Goal: Navigation & Orientation: Find specific page/section

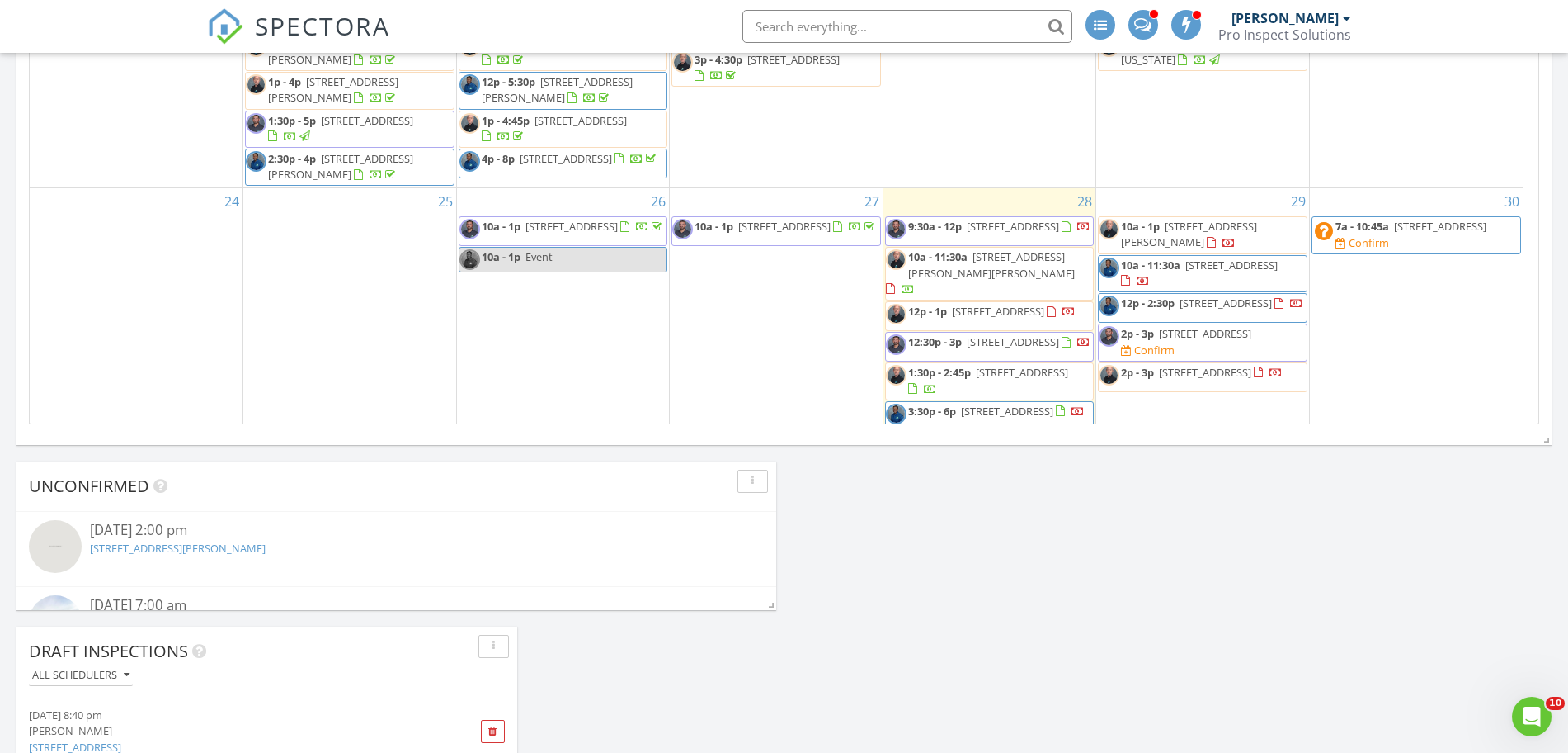
scroll to position [579, 0]
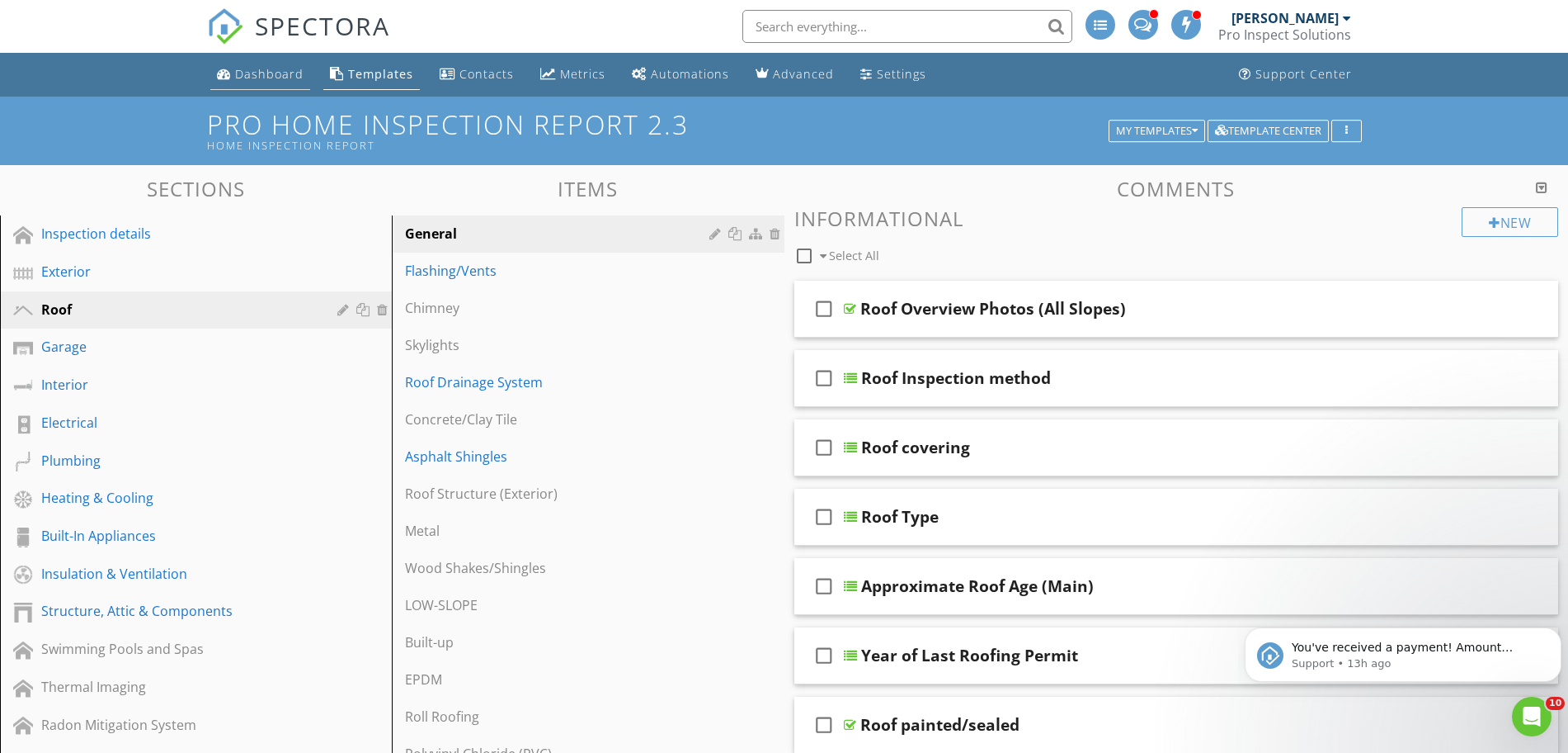
click at [272, 64] on link "Dashboard" at bounding box center [260, 75] width 100 height 31
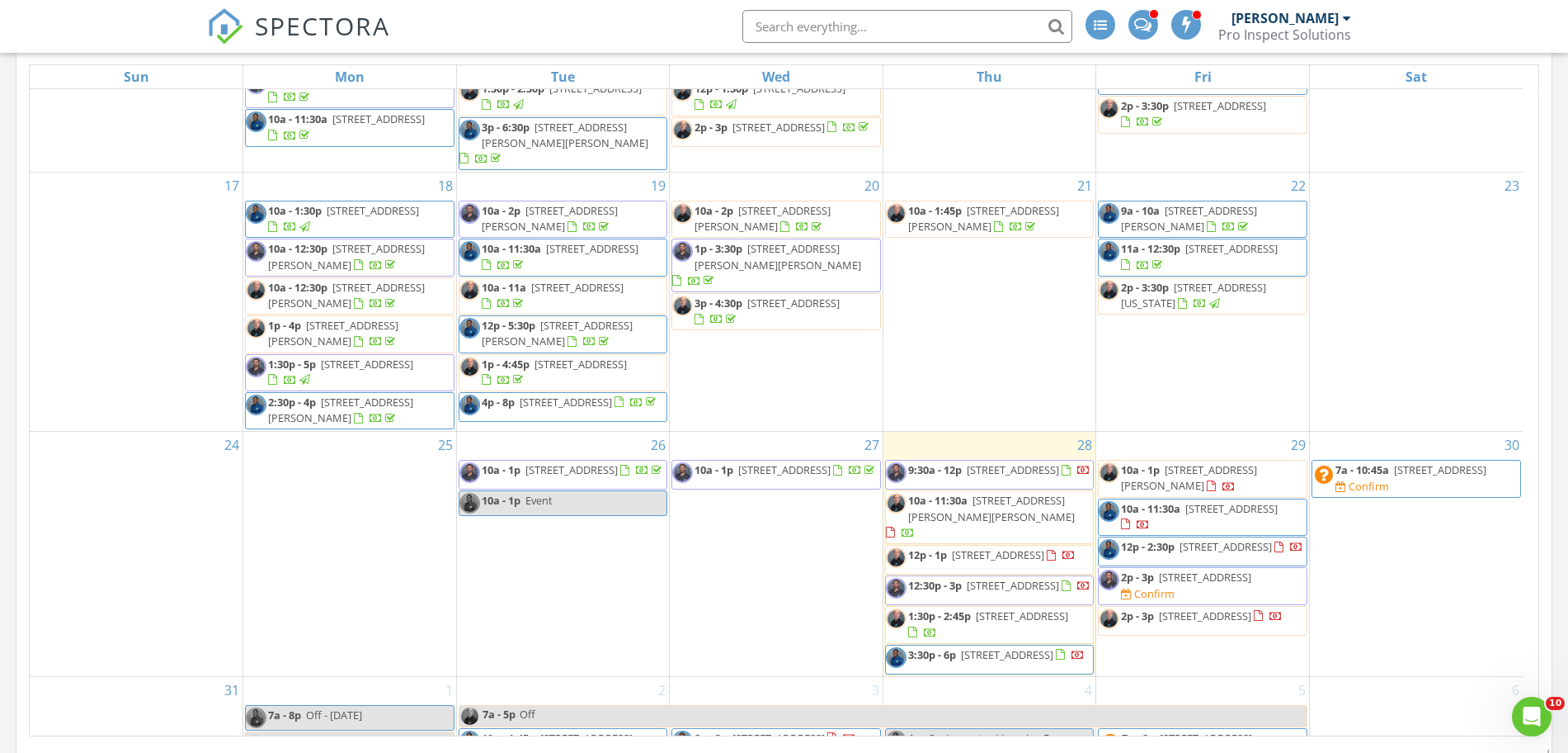
scroll to position [831, 0]
